Goal: Task Accomplishment & Management: Use online tool/utility

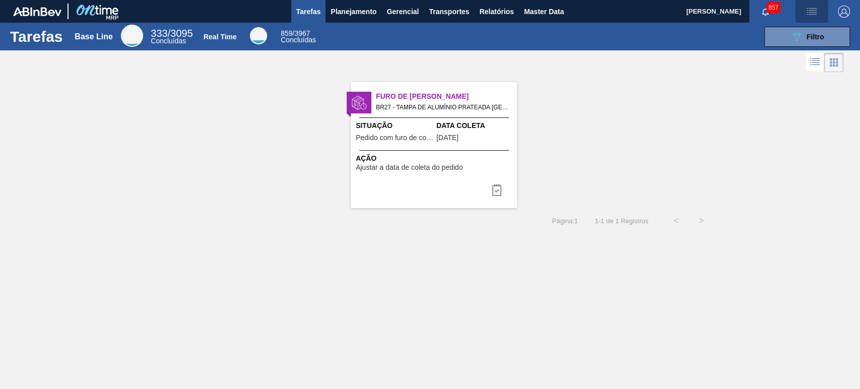
click at [819, 11] on span "button" at bounding box center [812, 12] width 24 height 12
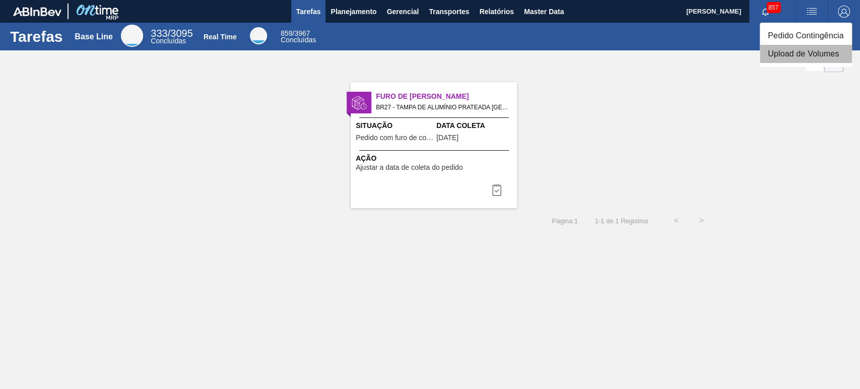
click at [789, 58] on li "Upload de Volumes" at bounding box center [806, 54] width 92 height 18
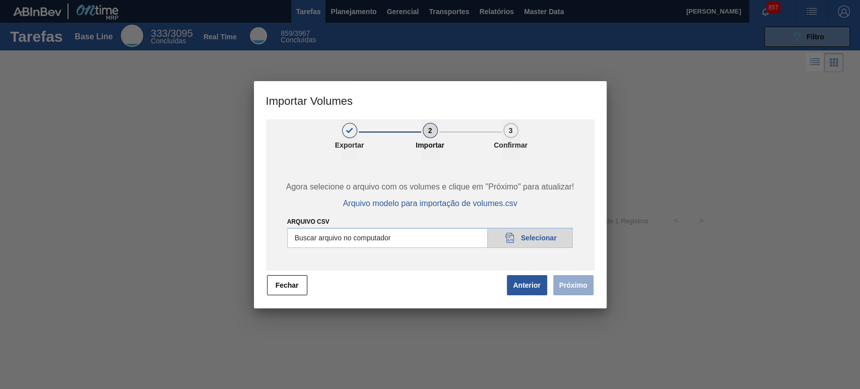
click at [553, 237] on input "Arquivo csv" at bounding box center [430, 238] width 286 height 20
type input "C:\fakepath\Template Subida LM.csv"
click at [582, 291] on button "Próximo" at bounding box center [573, 285] width 40 height 20
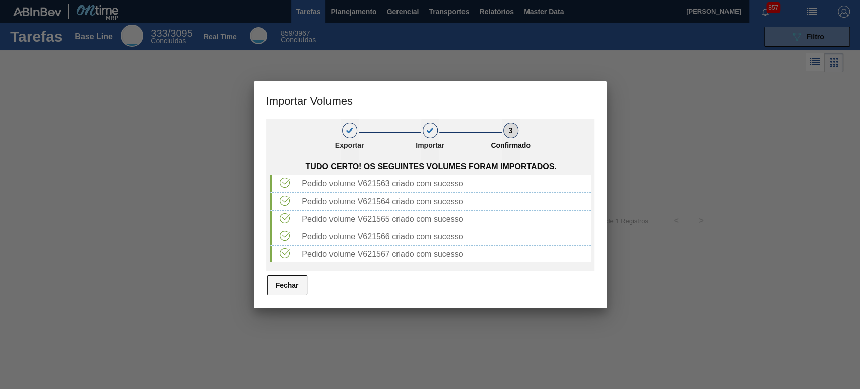
click at [298, 292] on button "Fechar" at bounding box center [287, 285] width 40 height 20
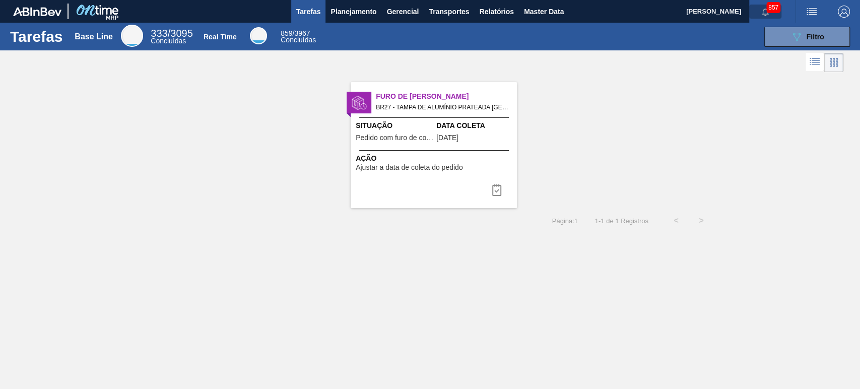
click at [766, 14] on icon "button" at bounding box center [766, 12] width 8 height 8
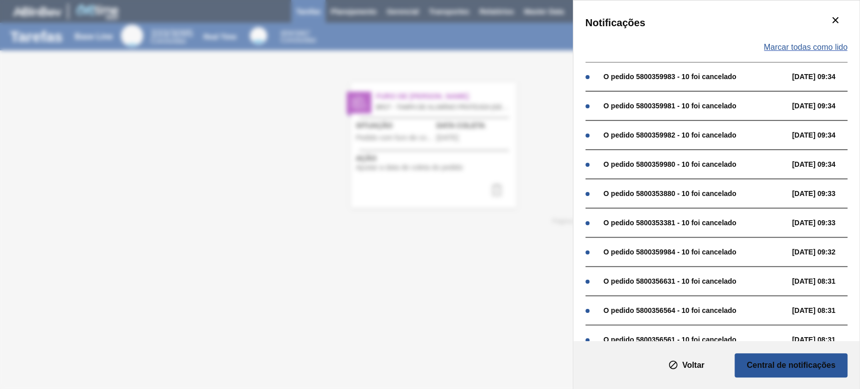
click at [825, 43] on span "Marcar todas como lido" at bounding box center [806, 47] width 84 height 9
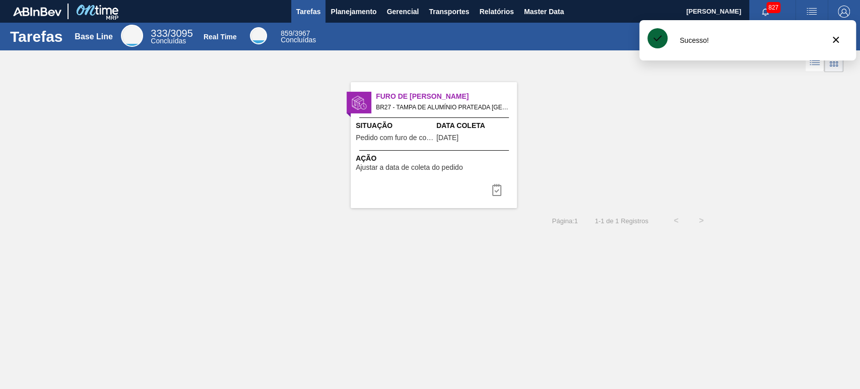
click at [532, 56] on div at bounding box center [430, 62] width 860 height 24
click at [811, 11] on img "button" at bounding box center [812, 12] width 12 height 12
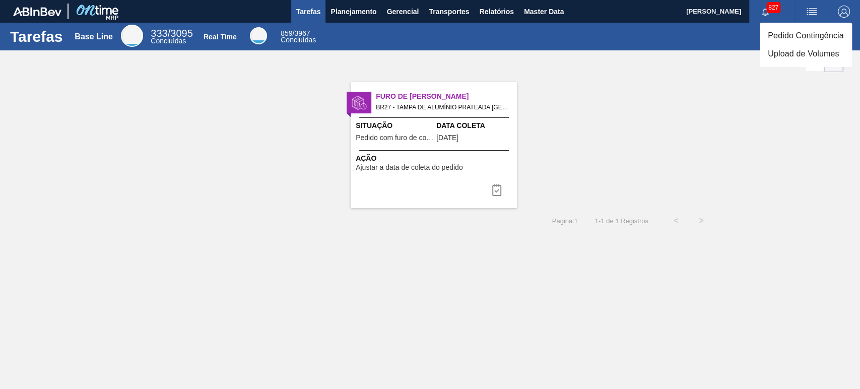
click at [783, 57] on li "Upload de Volumes" at bounding box center [806, 54] width 92 height 18
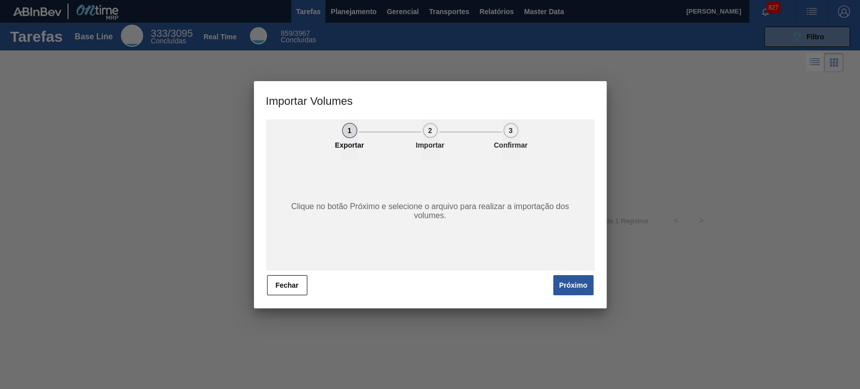
drag, startPoint x: 687, startPoint y: 172, endPoint x: 543, endPoint y: 217, distance: 151.0
click at [686, 172] on div at bounding box center [430, 194] width 860 height 389
click at [296, 280] on button "Fechar" at bounding box center [287, 285] width 40 height 20
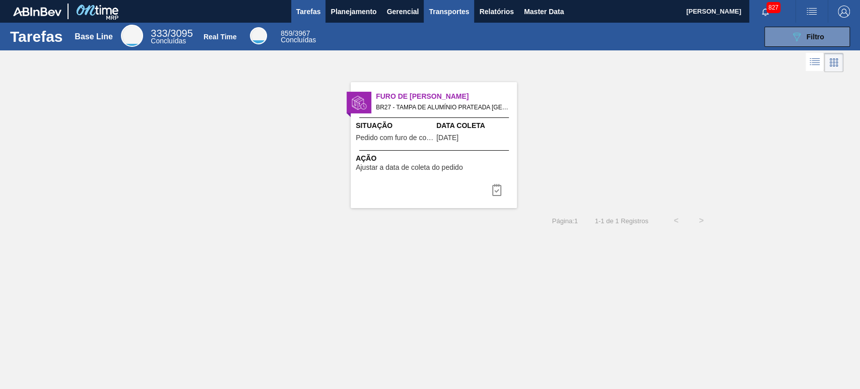
click at [443, 12] on span "Transportes" at bounding box center [449, 12] width 40 height 12
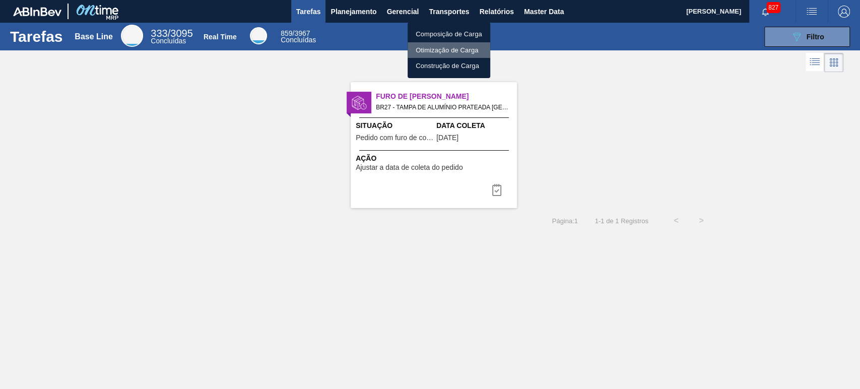
click at [440, 50] on li "Otimização de Carga" at bounding box center [449, 50] width 83 height 16
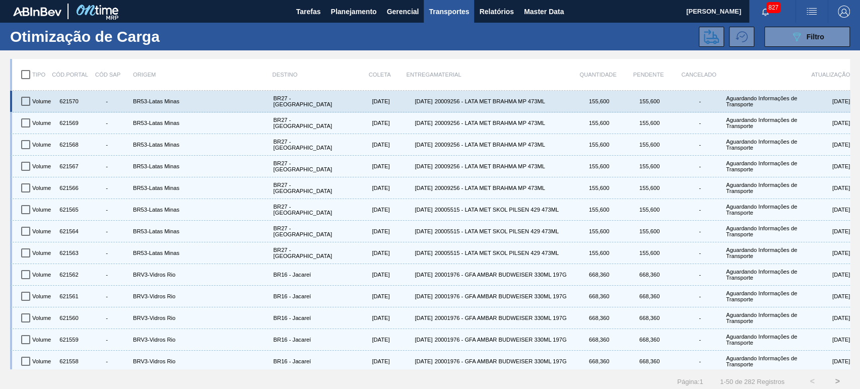
click at [28, 104] on input "checkbox" at bounding box center [25, 101] width 21 height 21
checkbox input "true"
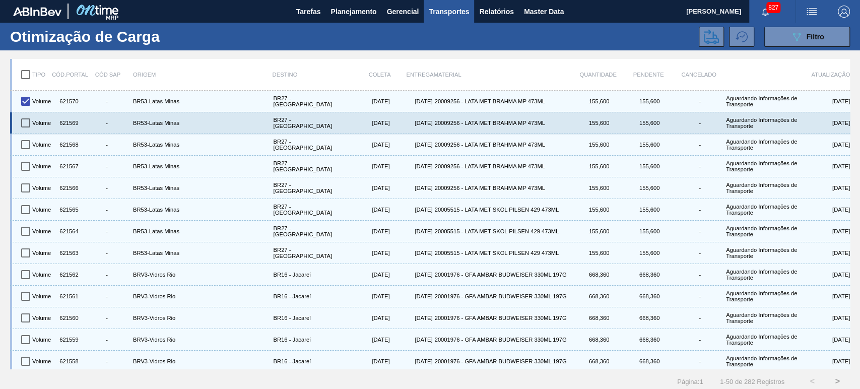
click at [27, 127] on input "checkbox" at bounding box center [25, 122] width 21 height 21
checkbox input "true"
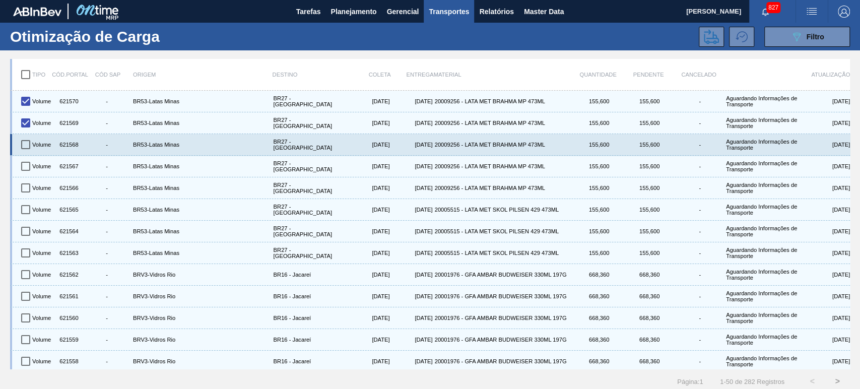
click at [27, 146] on input "checkbox" at bounding box center [25, 144] width 21 height 21
checkbox input "true"
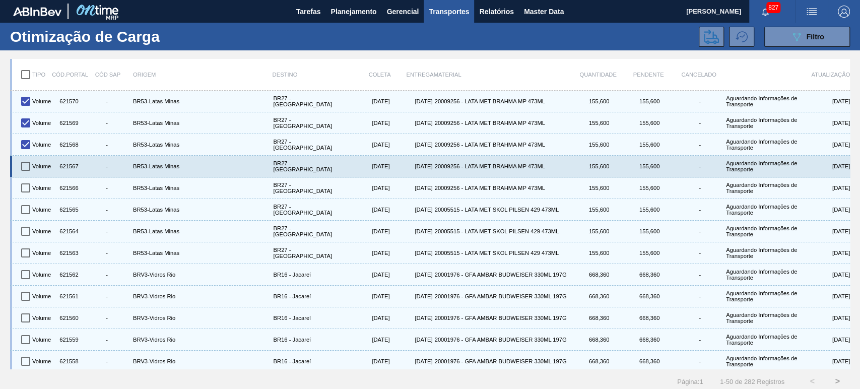
click at [24, 164] on input "checkbox" at bounding box center [25, 166] width 21 height 21
checkbox input "true"
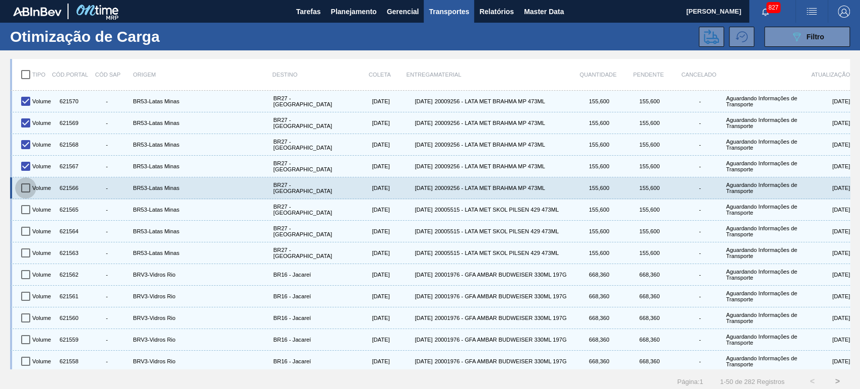
click at [25, 183] on input "checkbox" at bounding box center [25, 187] width 21 height 21
checkbox input "true"
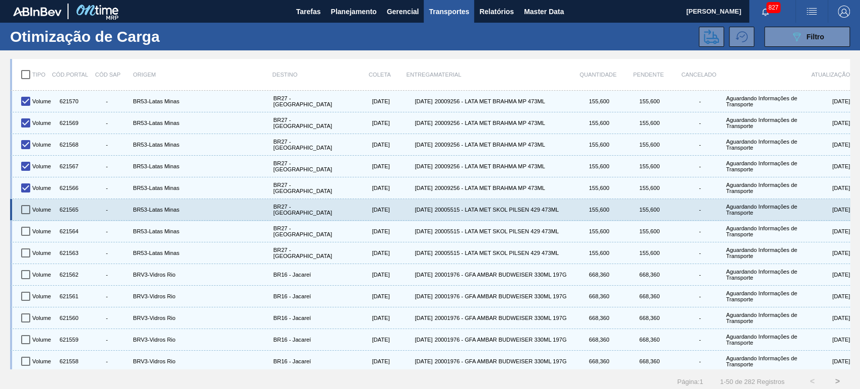
click at [30, 206] on input "checkbox" at bounding box center [25, 209] width 21 height 21
checkbox input "true"
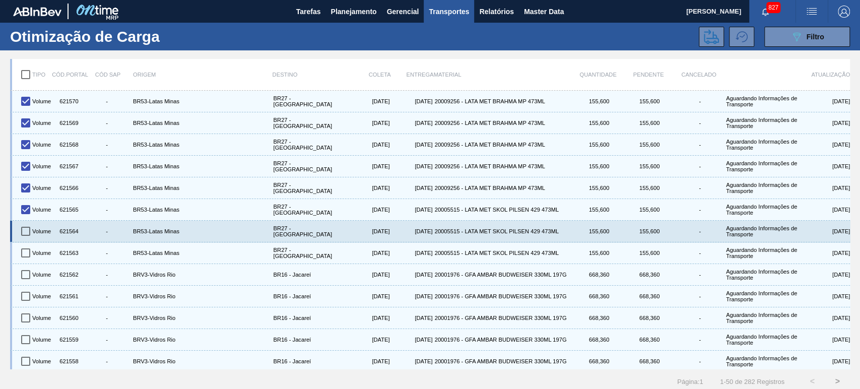
click at [28, 229] on input "checkbox" at bounding box center [25, 231] width 21 height 21
checkbox input "true"
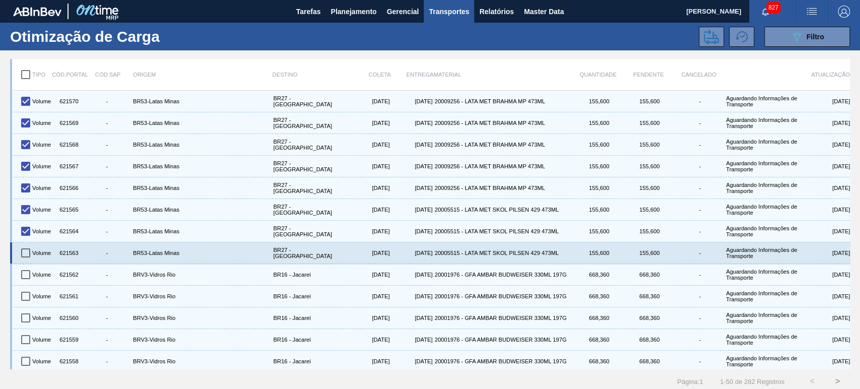
click at [25, 248] on input "checkbox" at bounding box center [25, 252] width 21 height 21
checkbox input "true"
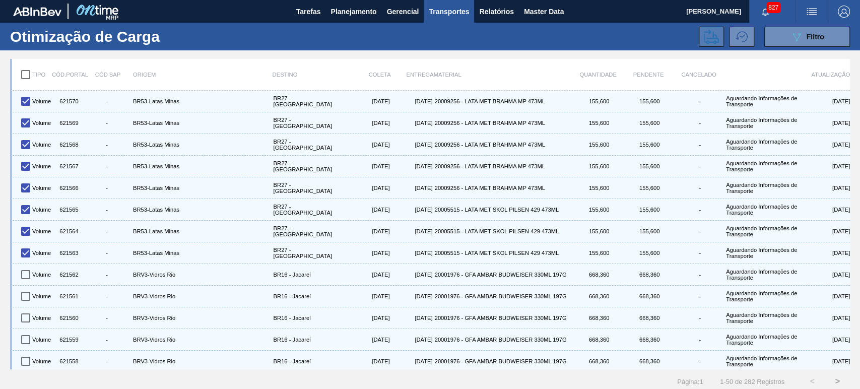
click at [704, 31] on icon at bounding box center [711, 36] width 15 height 15
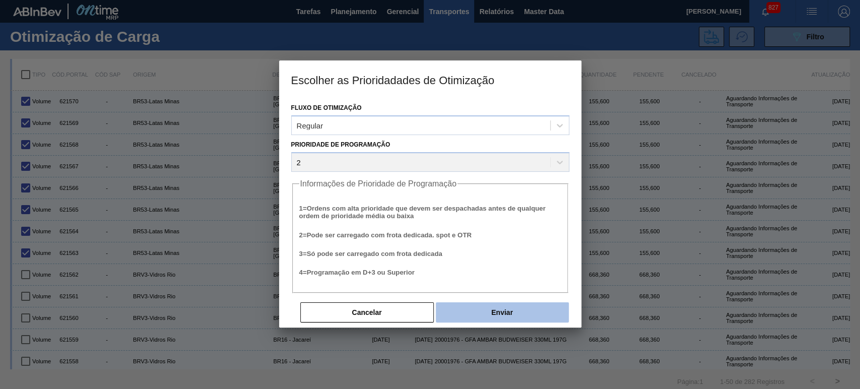
click at [490, 304] on button "Enviar" at bounding box center [502, 312] width 133 height 20
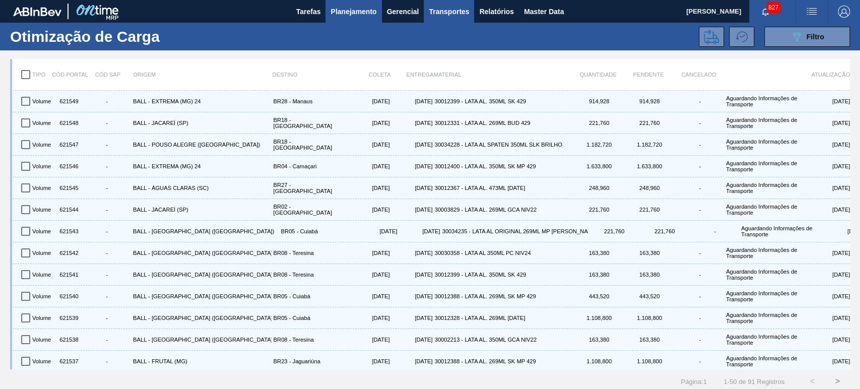
click at [347, 16] on span "Planejamento" at bounding box center [354, 12] width 46 height 12
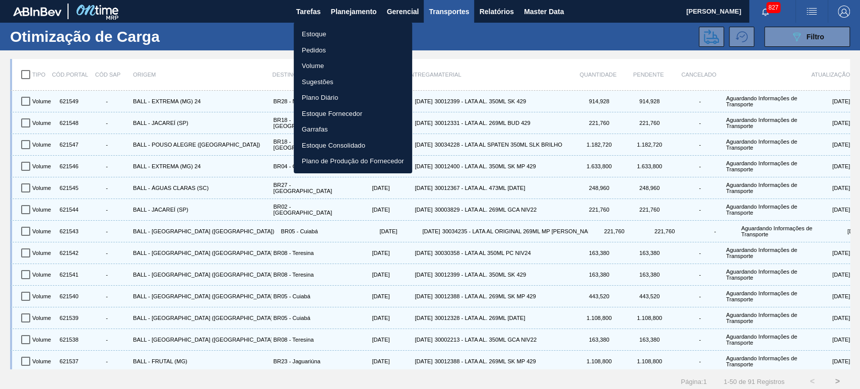
click at [309, 34] on li "Estoque" at bounding box center [353, 34] width 118 height 16
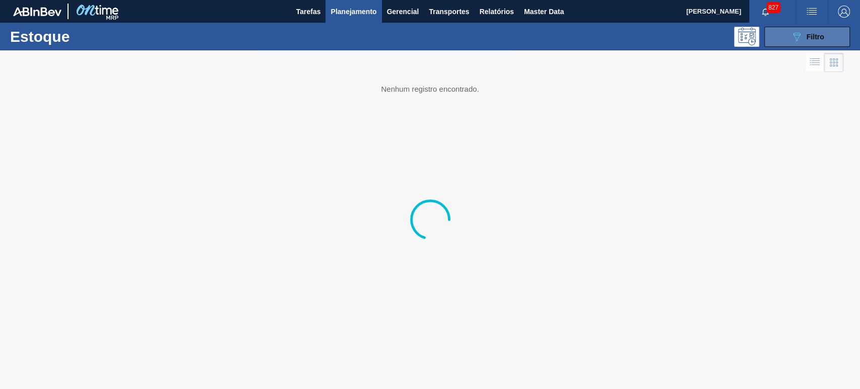
click at [792, 40] on icon "089F7B8B-B2A5-4AFE-B5C0-19BA573D28AC" at bounding box center [797, 37] width 12 height 12
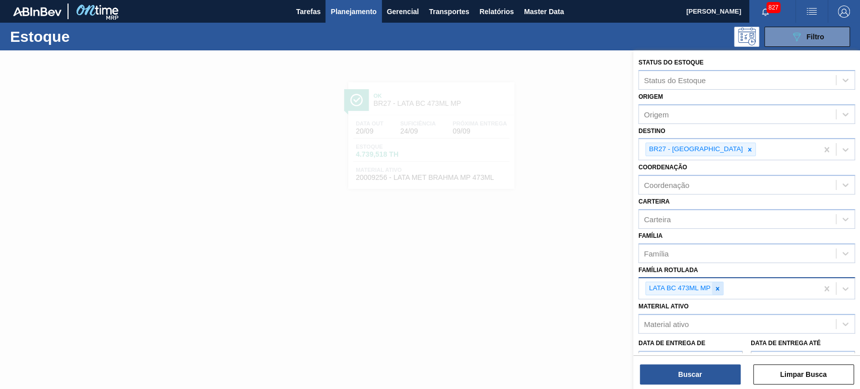
click at [717, 287] on icon at bounding box center [718, 289] width 4 height 4
paste Rotulada "LATA SK 473ML"
type Rotulada "LATA SK 473ML"
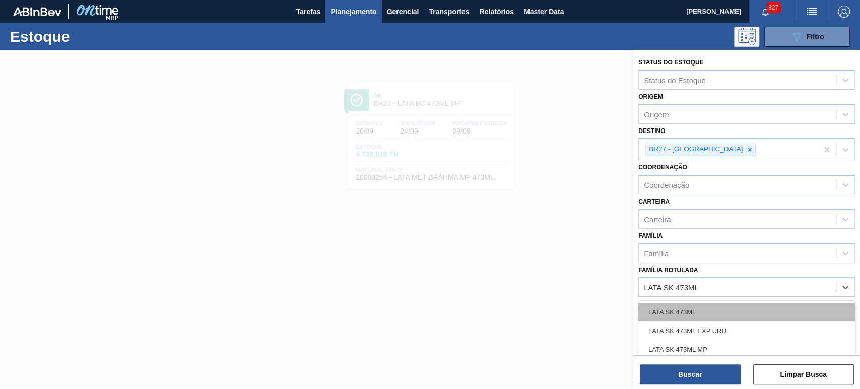
click at [703, 315] on div "LATA SK 473ML" at bounding box center [747, 312] width 217 height 19
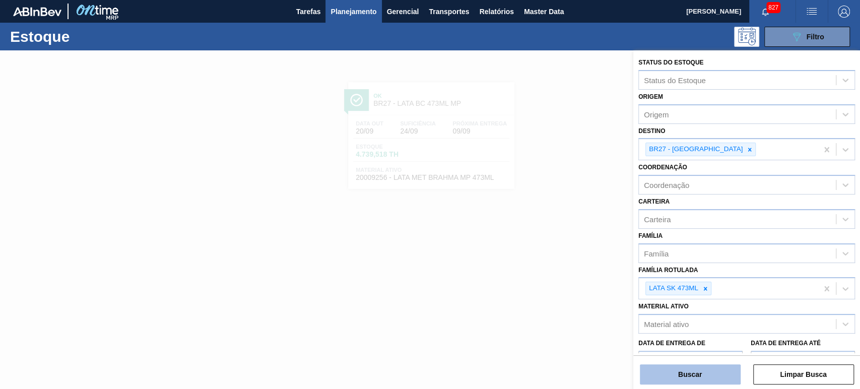
click at [704, 371] on button "Buscar" at bounding box center [690, 374] width 101 height 20
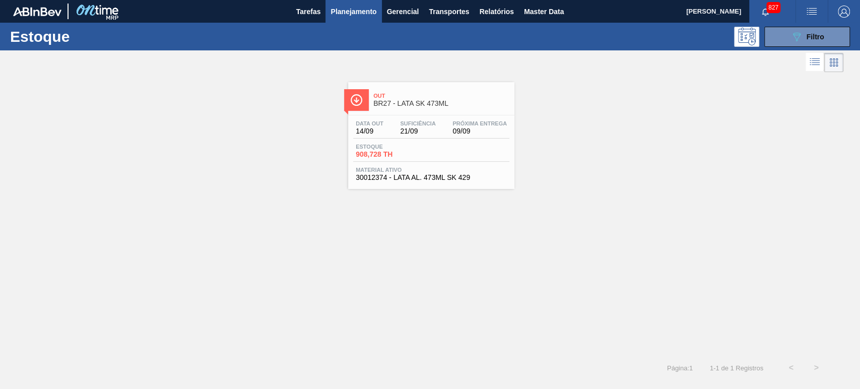
click at [433, 101] on span "BR27 - LATA SK 473ML" at bounding box center [441, 104] width 136 height 8
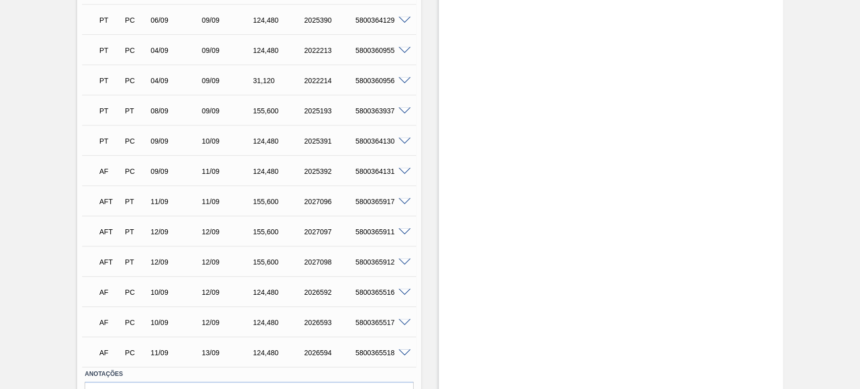
scroll to position [679, 0]
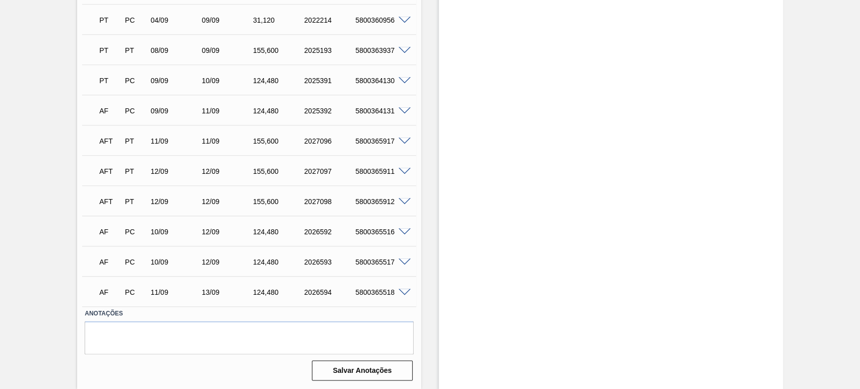
click at [403, 229] on span at bounding box center [405, 232] width 12 height 8
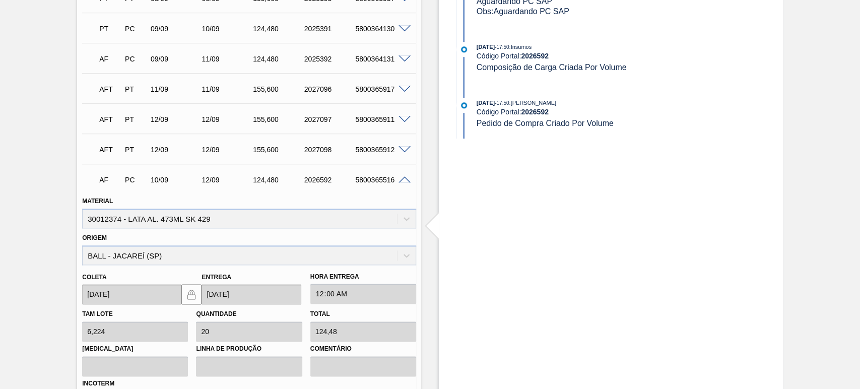
scroll to position [625, 0]
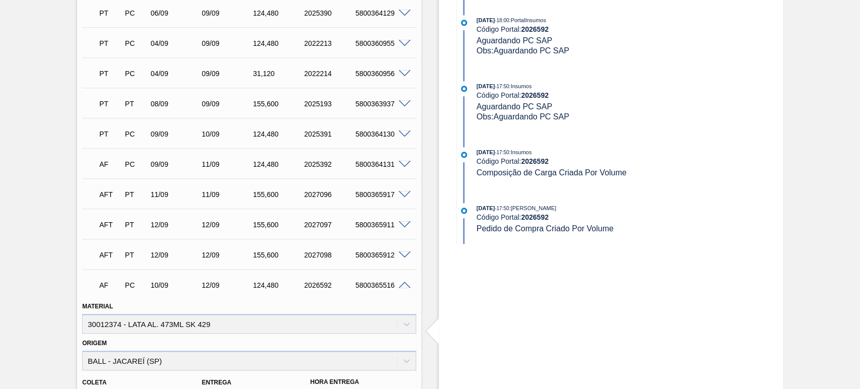
click at [403, 284] on span at bounding box center [405, 286] width 12 height 8
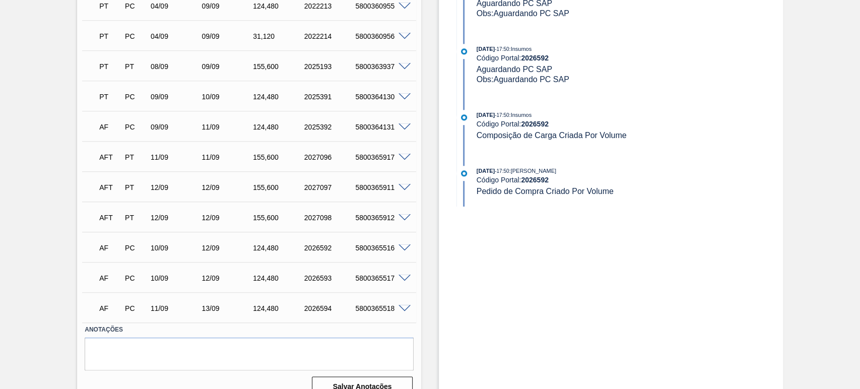
scroll to position [679, 0]
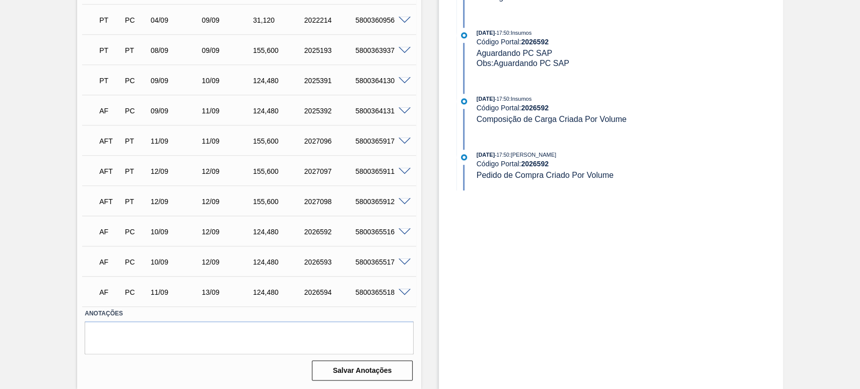
click at [407, 171] on span at bounding box center [405, 172] width 12 height 8
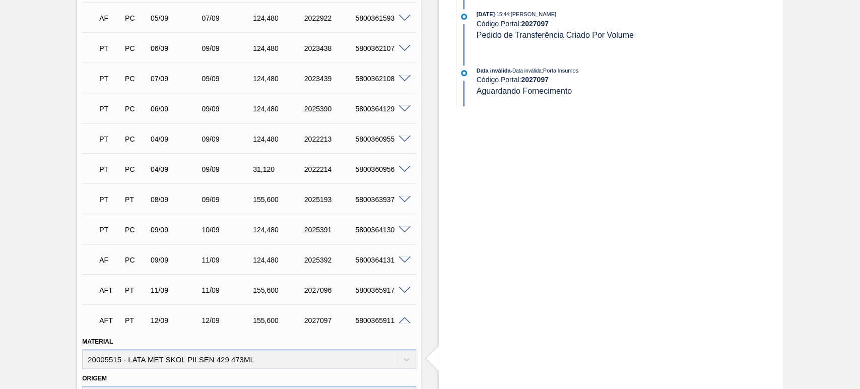
scroll to position [678, 0]
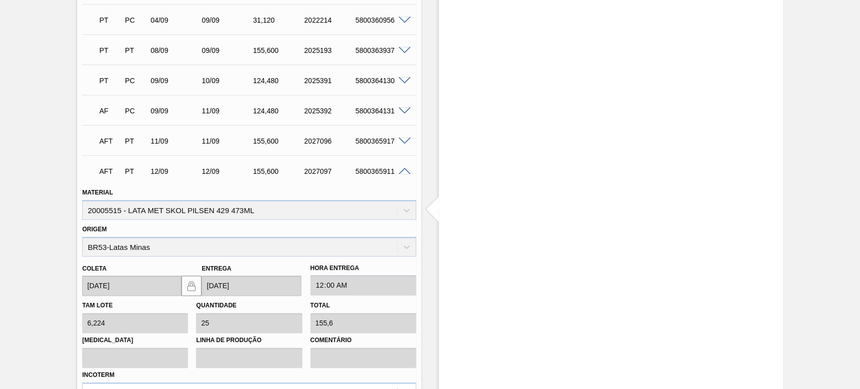
click at [373, 172] on div "5800365911" at bounding box center [381, 171] width 57 height 8
copy div "5800365911"
click at [405, 172] on span at bounding box center [405, 172] width 12 height 8
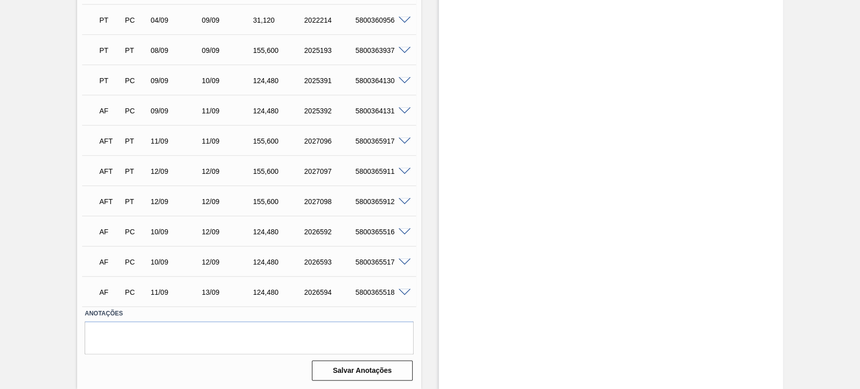
click at [383, 205] on div "5800365912" at bounding box center [381, 202] width 57 height 8
copy div "5800365912"
click at [405, 143] on span at bounding box center [405, 142] width 12 height 8
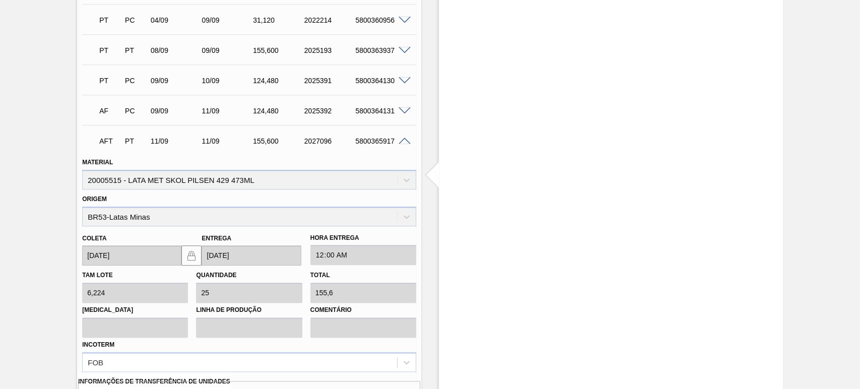
click at [382, 141] on div "5800365917" at bounding box center [381, 141] width 57 height 8
copy div "5800365917"
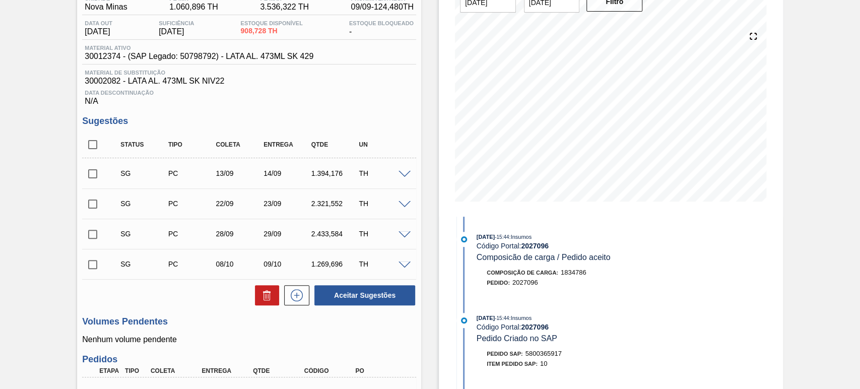
scroll to position [0, 0]
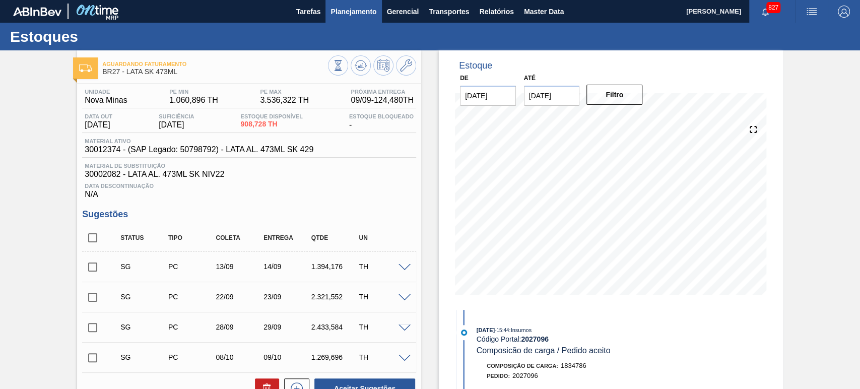
click at [367, 20] on button "Planejamento" at bounding box center [354, 11] width 56 height 23
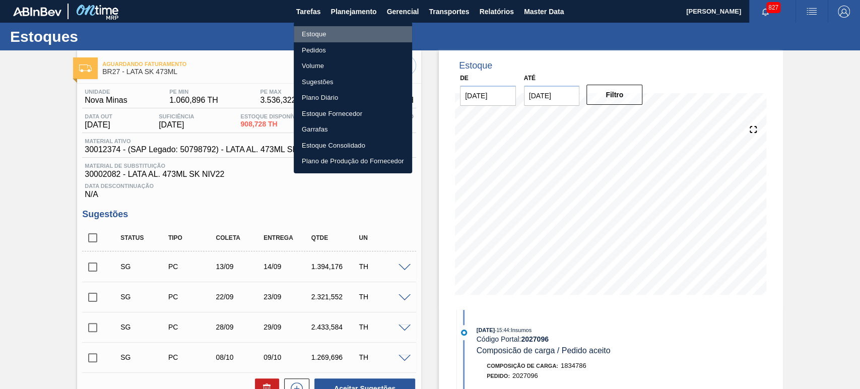
drag, startPoint x: 319, startPoint y: 35, endPoint x: 435, endPoint y: 36, distance: 116.4
click at [319, 35] on li "Estoque" at bounding box center [353, 34] width 118 height 16
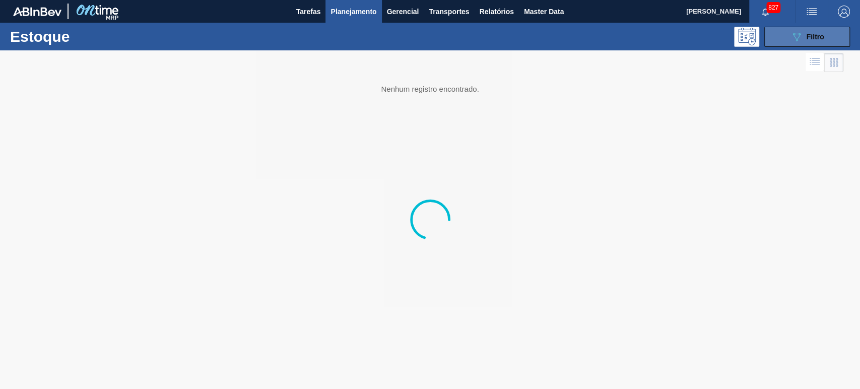
click at [785, 38] on button "089F7B8B-B2A5-4AFE-B5C0-19BA573D28AC Filtro" at bounding box center [808, 37] width 86 height 20
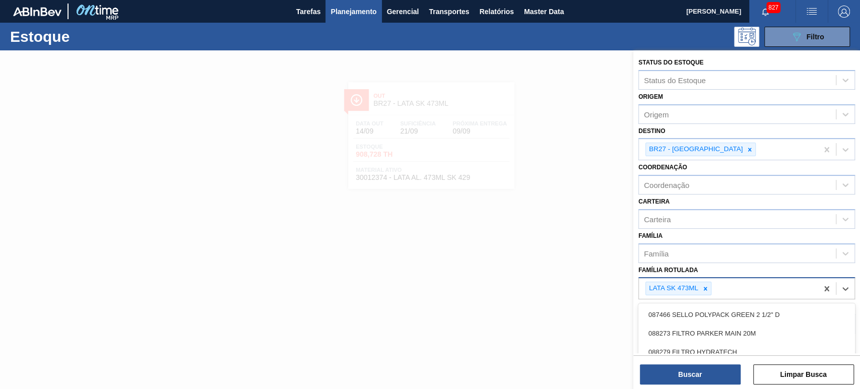
click at [712, 292] on div "LATA SK 473ML" at bounding box center [728, 288] width 179 height 21
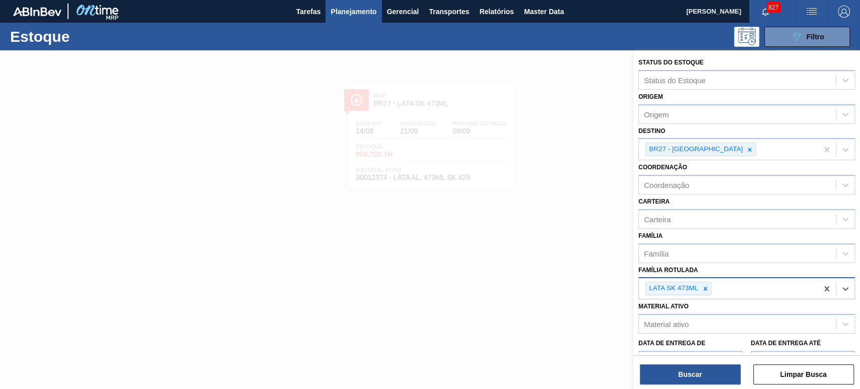
click at [711, 289] on div "LATA SK 473ML" at bounding box center [679, 289] width 66 height 14
click at [708, 289] on icon at bounding box center [705, 288] width 7 height 7
paste Rotulada "LATA BC 473ML MP"
type Rotulada "LATA BC 473ML MP"
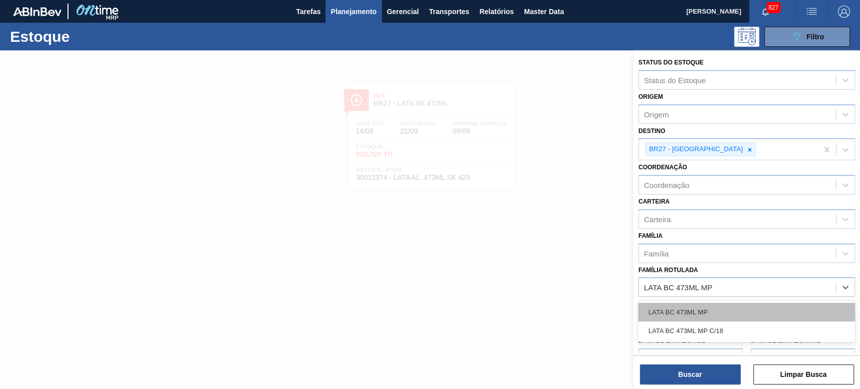
click at [714, 314] on div "LATA BC 473ML MP" at bounding box center [747, 312] width 217 height 19
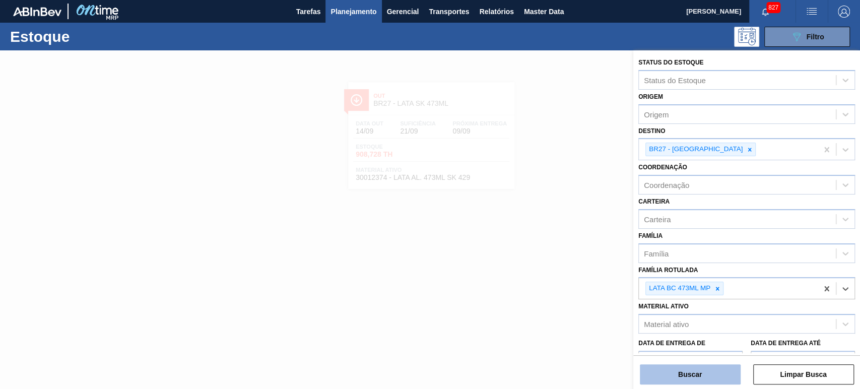
click at [707, 369] on button "Buscar" at bounding box center [690, 374] width 101 height 20
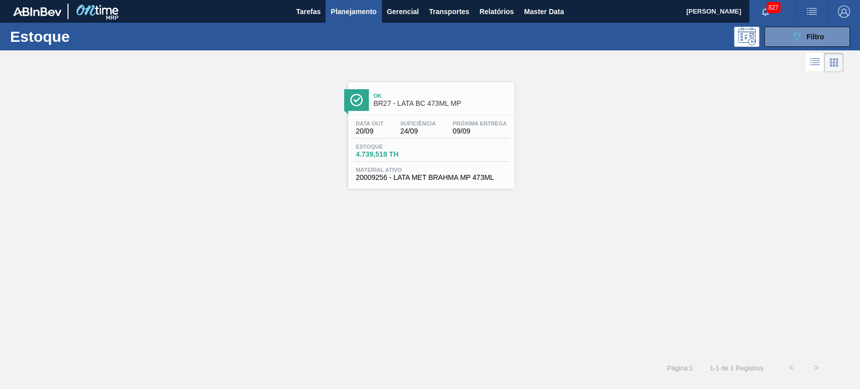
click at [438, 103] on span "BR27 - LATA BC 473ML MP" at bounding box center [441, 104] width 136 height 8
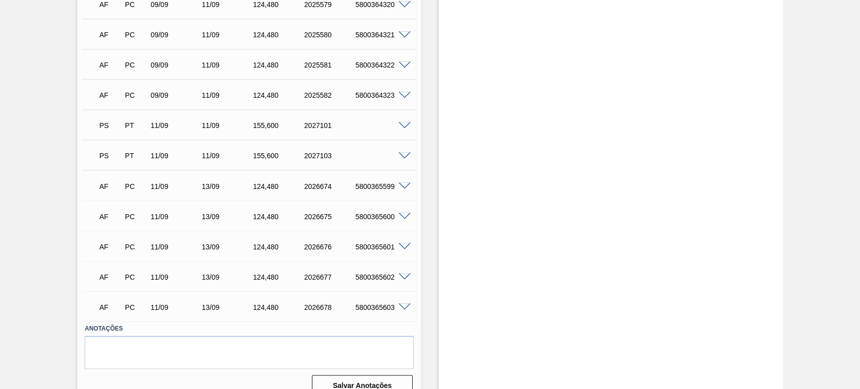
scroll to position [1128, 0]
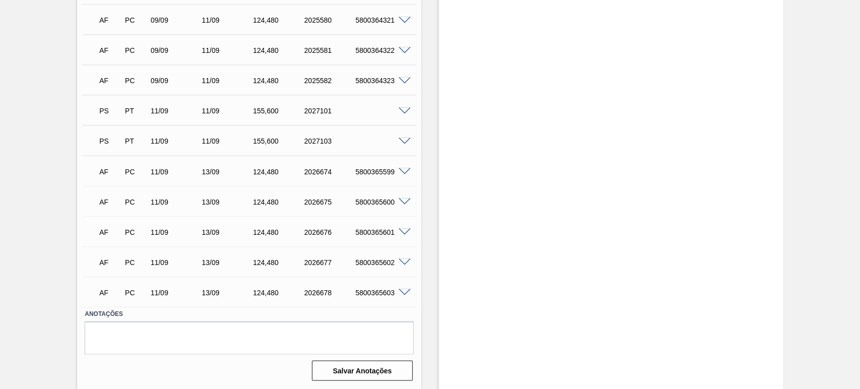
click at [402, 110] on span at bounding box center [405, 111] width 12 height 8
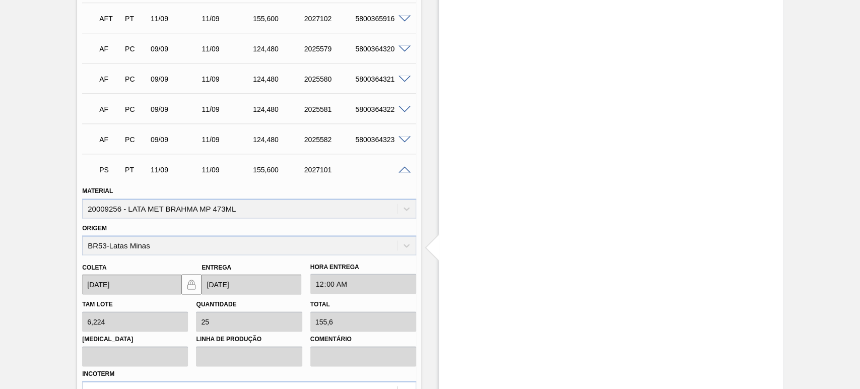
scroll to position [1277, 0]
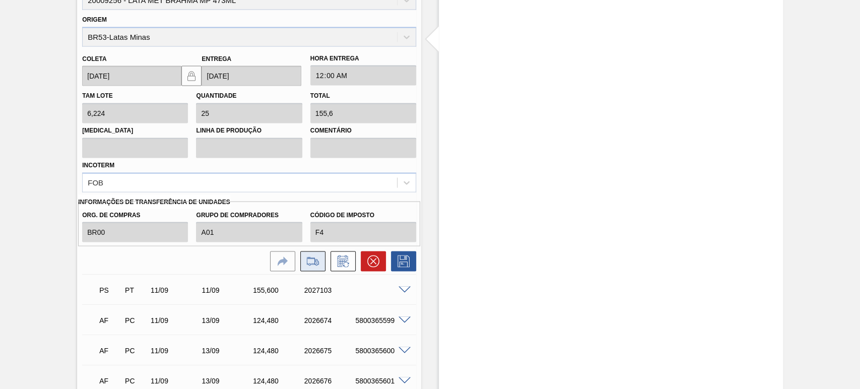
click at [309, 264] on icon at bounding box center [313, 261] width 16 height 12
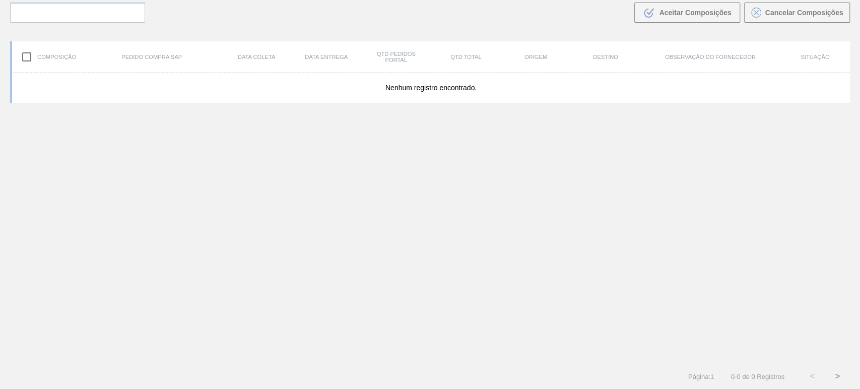
scroll to position [73, 0]
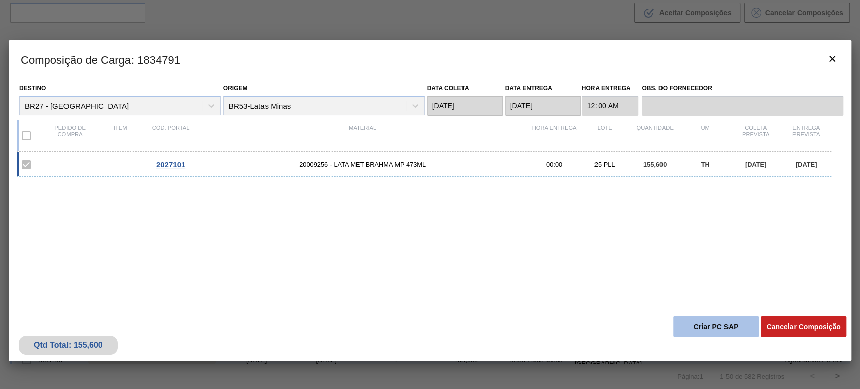
click at [711, 324] on button "Criar PC SAP" at bounding box center [716, 327] width 86 height 20
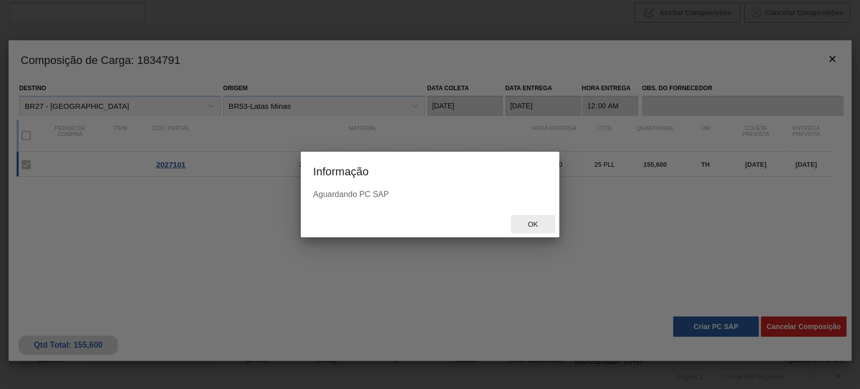
click at [546, 224] on div "Ok" at bounding box center [533, 224] width 44 height 19
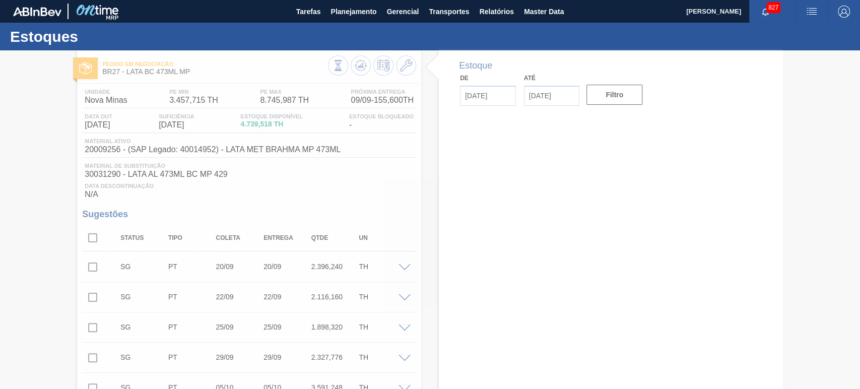
type input "[DATE]"
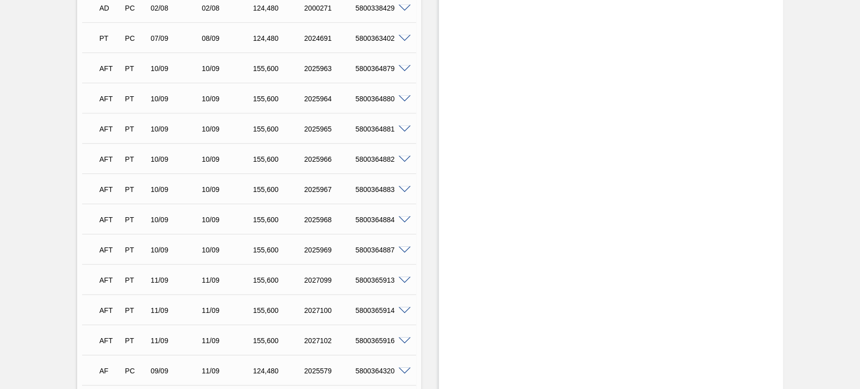
scroll to position [1128, 0]
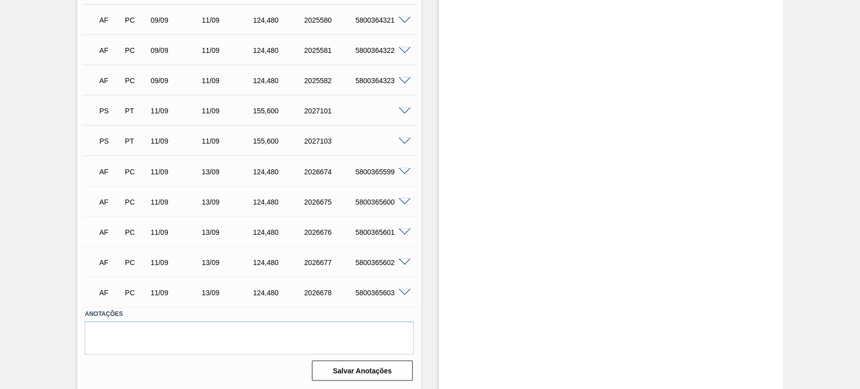
click at [404, 140] on span at bounding box center [405, 142] width 12 height 8
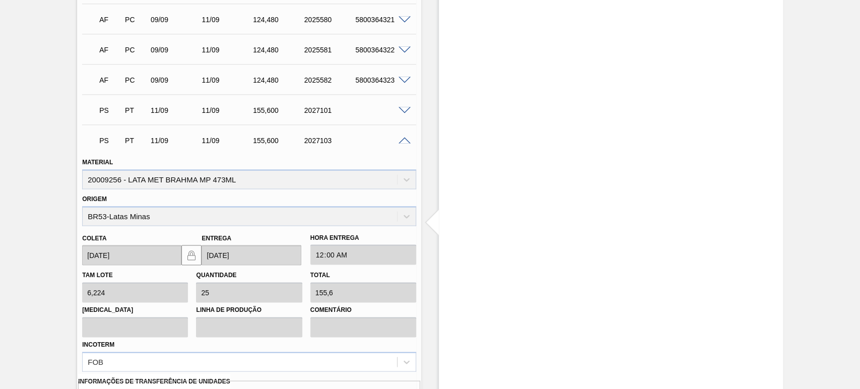
scroll to position [1277, 0]
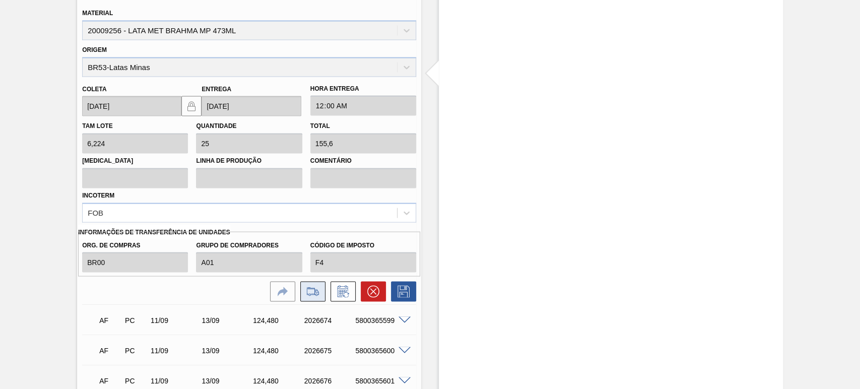
click at [311, 293] on icon at bounding box center [313, 291] width 16 height 12
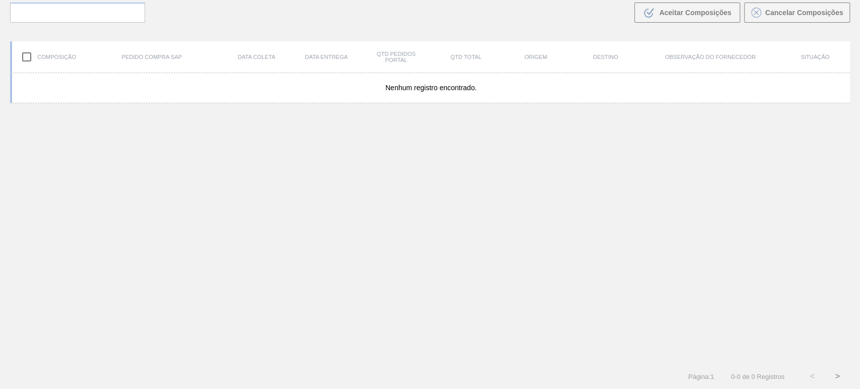
scroll to position [73, 0]
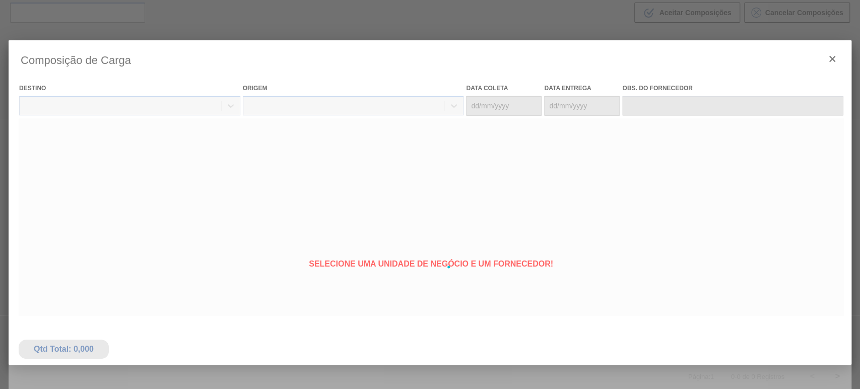
type coleta "[DATE]"
type entrega "[DATE]"
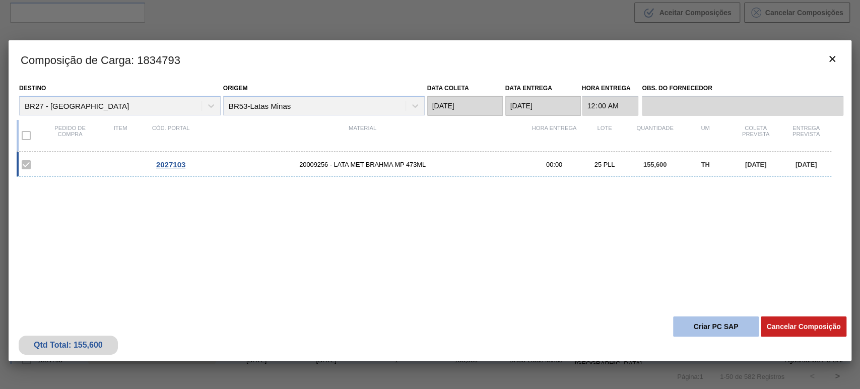
click at [704, 322] on button "Criar PC SAP" at bounding box center [716, 327] width 86 height 20
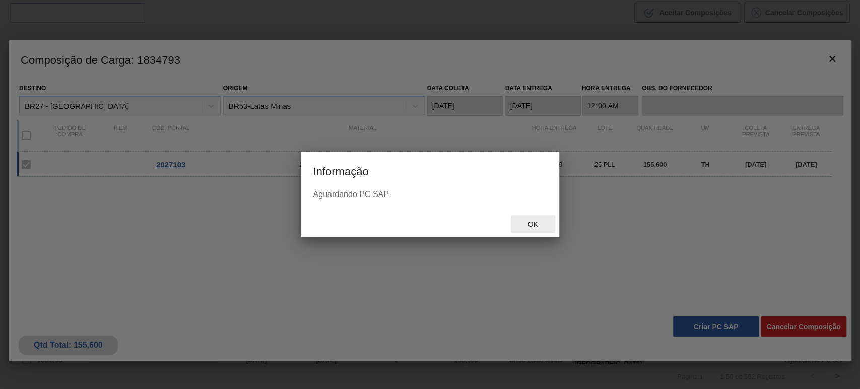
click at [542, 221] on span "Ok" at bounding box center [533, 224] width 26 height 8
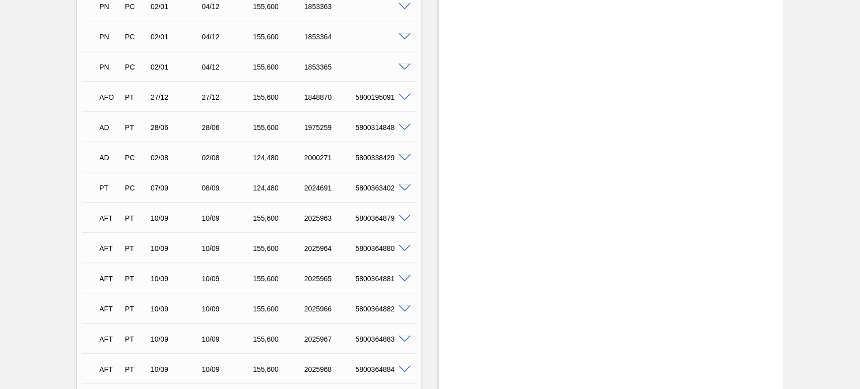
scroll to position [1128, 0]
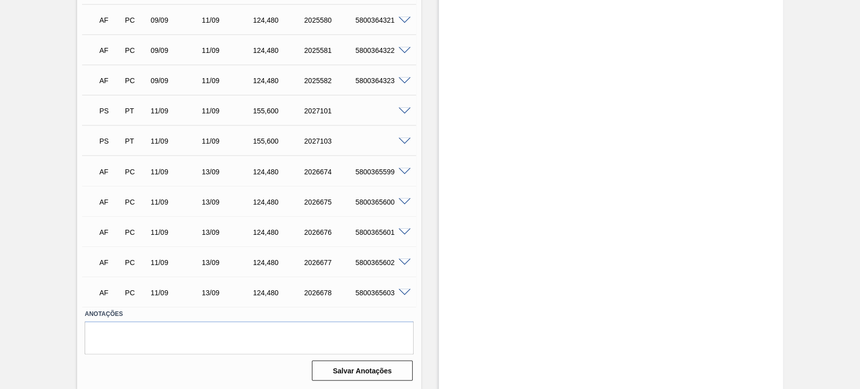
click at [400, 110] on span at bounding box center [405, 111] width 12 height 8
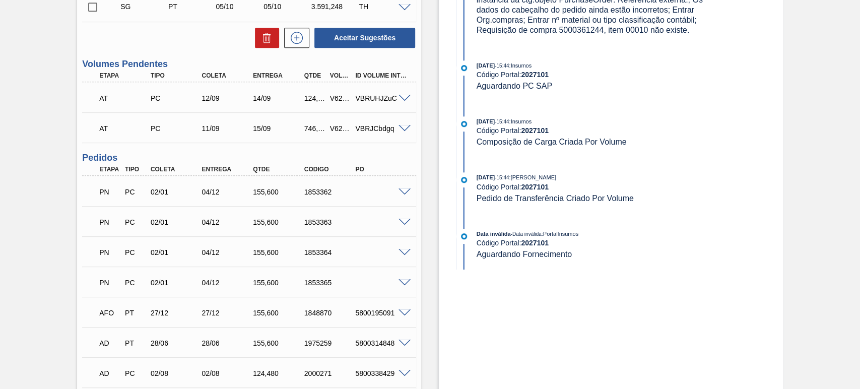
scroll to position [83, 0]
